Goal: Task Accomplishment & Management: Manage account settings

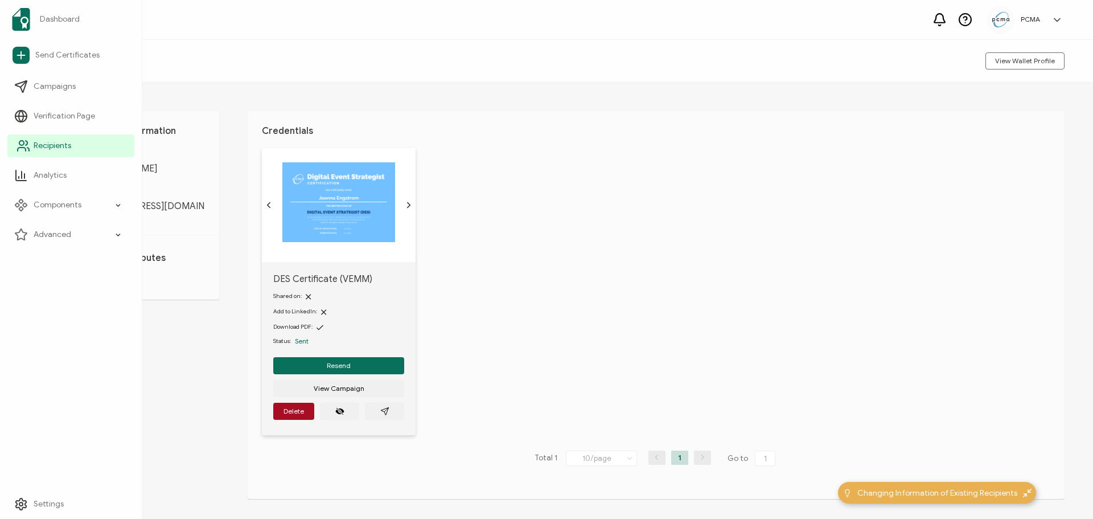
click at [39, 134] on li "Recipients" at bounding box center [70, 146] width 127 height 30
click at [44, 142] on span "Recipients" at bounding box center [53, 145] width 38 height 11
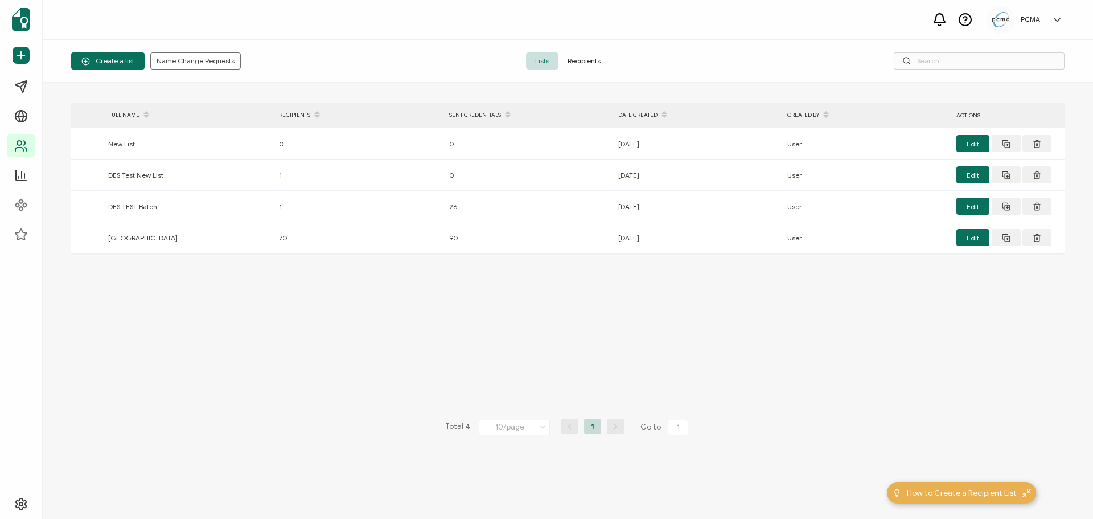
click at [589, 68] on span "Recipients" at bounding box center [584, 60] width 51 height 17
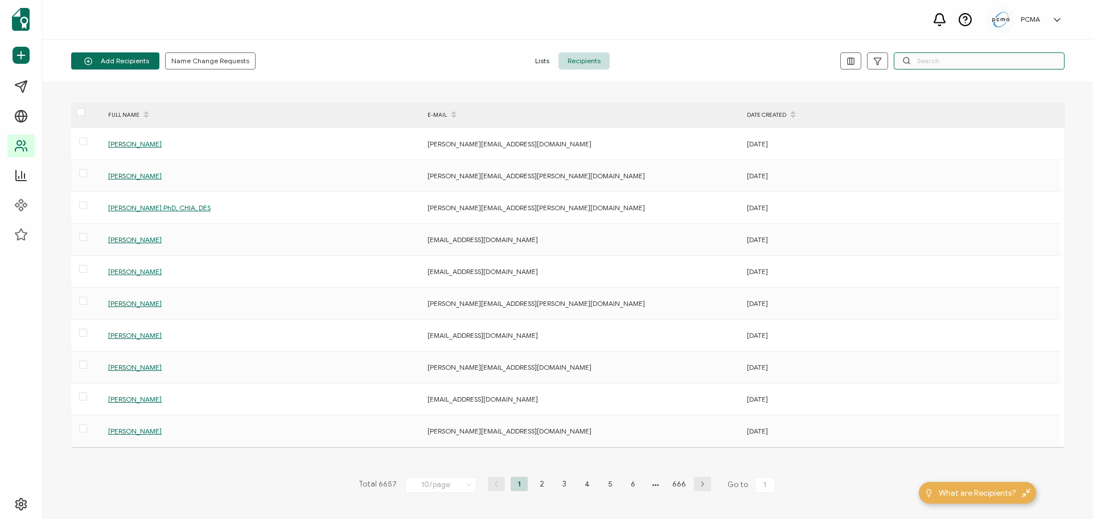
click at [955, 63] on input "text" at bounding box center [979, 60] width 171 height 17
paste input "[PERSON_NAME][EMAIL_ADDRESS][PERSON_NAME][DOMAIN_NAME]"
type input "[PERSON_NAME][EMAIL_ADDRESS][PERSON_NAME][DOMAIN_NAME]"
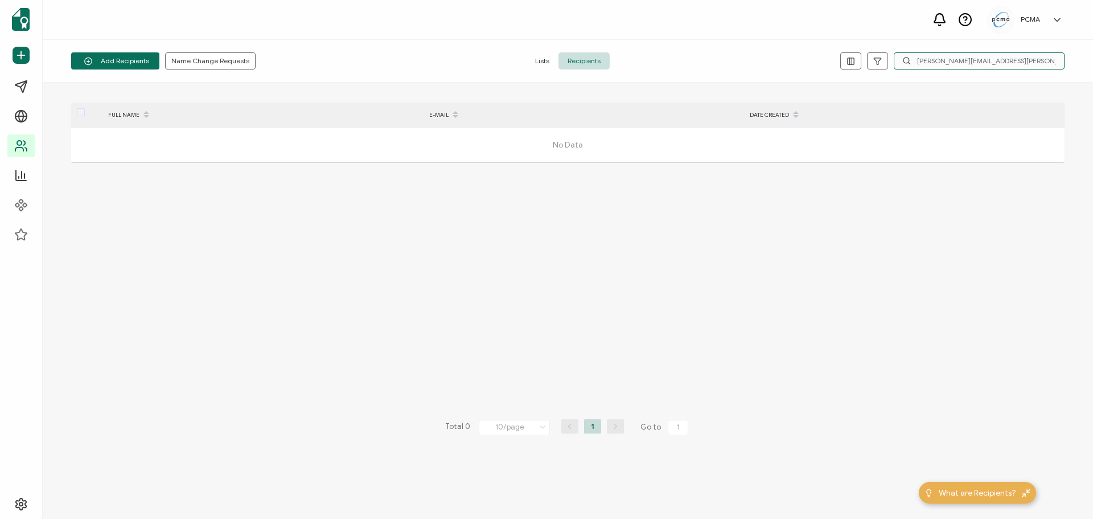
drag, startPoint x: 1033, startPoint y: 60, endPoint x: 875, endPoint y: 76, distance: 159.7
click at [881, 68] on div "[PERSON_NAME][EMAIL_ADDRESS][PERSON_NAME][DOMAIN_NAME]" at bounding box center [898, 60] width 331 height 17
